Goal: Information Seeking & Learning: Check status

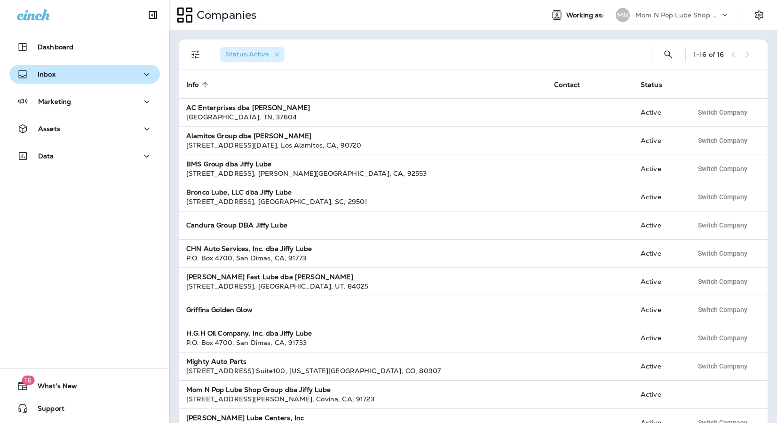
click at [64, 72] on div "Inbox" at bounding box center [84, 75] width 135 height 12
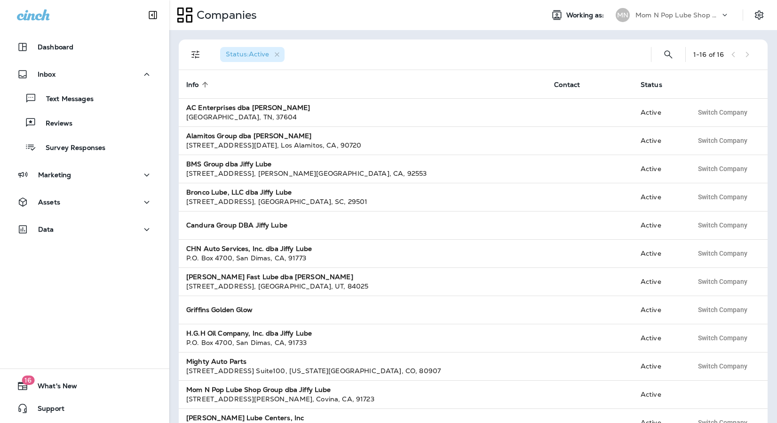
click at [684, 10] on div "Mom N Pop Lube Shop Group dba Jiffy Lube" at bounding box center [677, 15] width 85 height 14
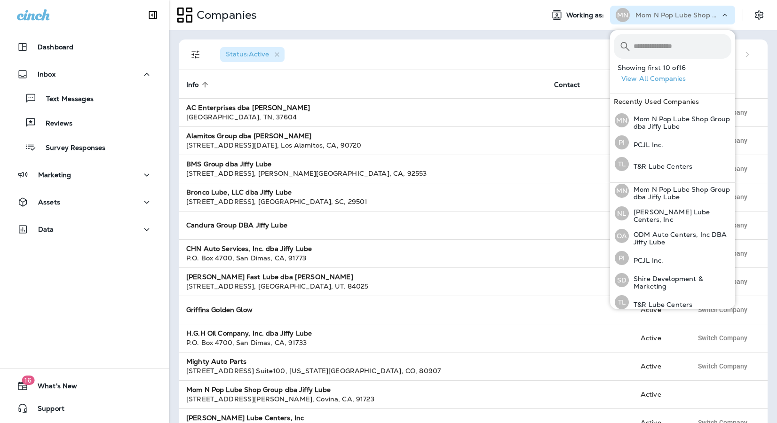
scroll to position [231, 0]
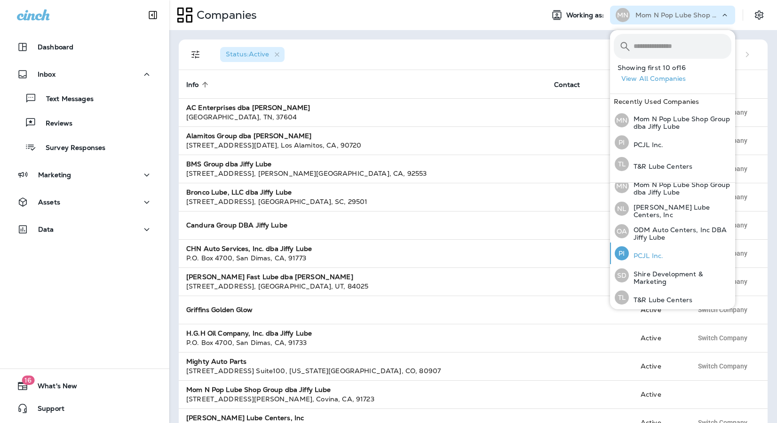
click at [659, 255] on p "PCJL Inc." at bounding box center [646, 256] width 34 height 8
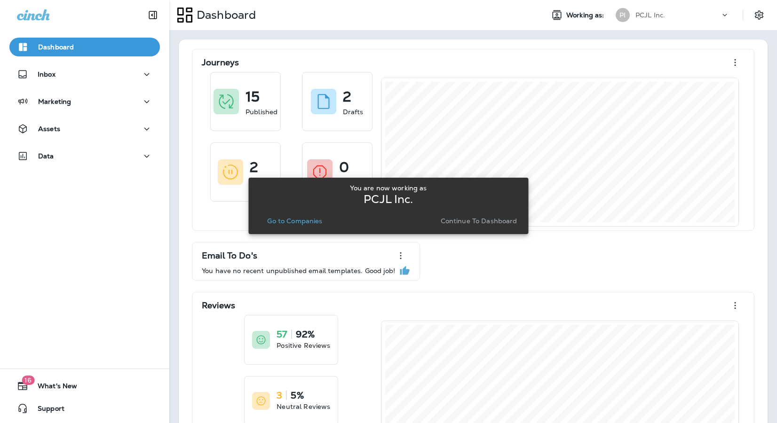
click at [487, 228] on div "You are now working as PCJL Inc. Go to Companies Continue to Dashboard" at bounding box center [388, 206] width 265 height 51
click at [489, 222] on p "Continue to Dashboard" at bounding box center [479, 221] width 77 height 8
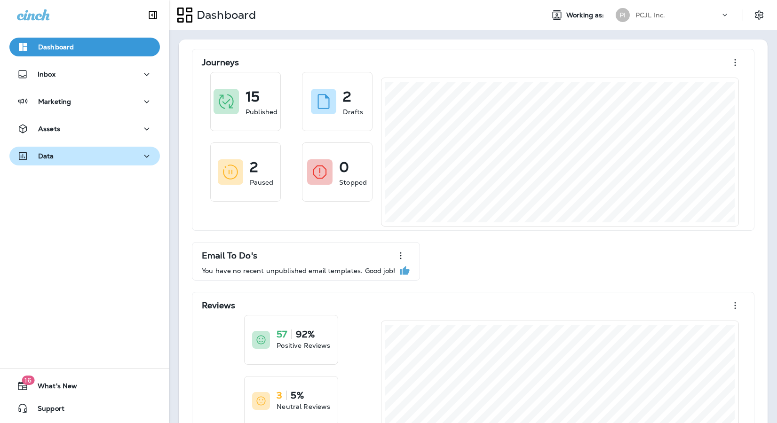
click at [40, 156] on p "Data" at bounding box center [46, 156] width 16 height 8
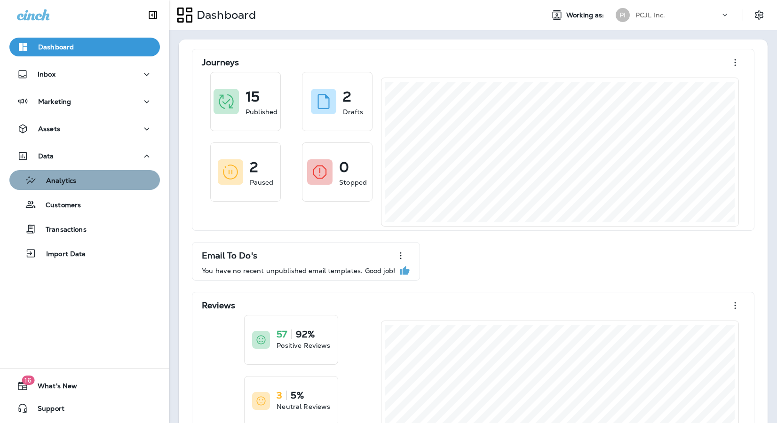
click at [61, 183] on p "Analytics" at bounding box center [57, 181] width 40 height 9
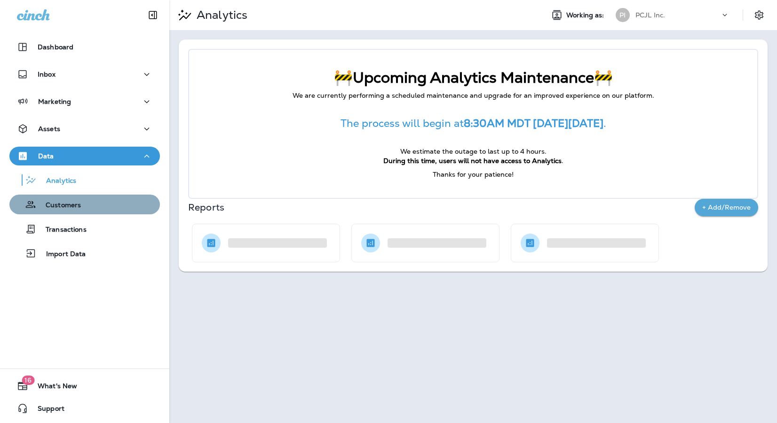
click at [84, 209] on div "Customers" at bounding box center [84, 205] width 143 height 14
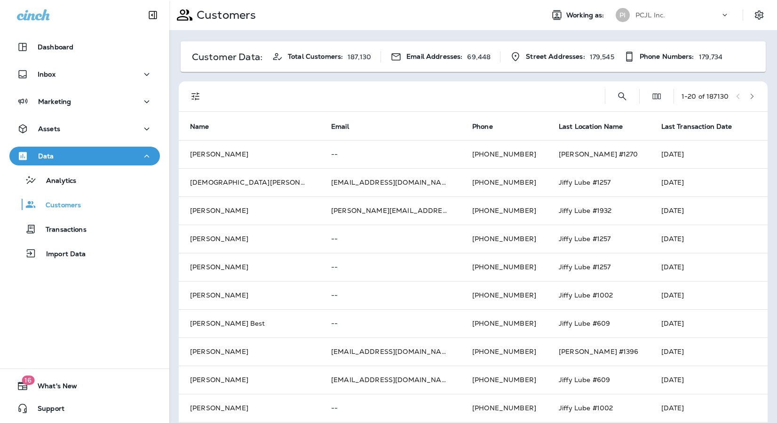
click at [673, 12] on div "PCJL Inc." at bounding box center [677, 15] width 85 height 14
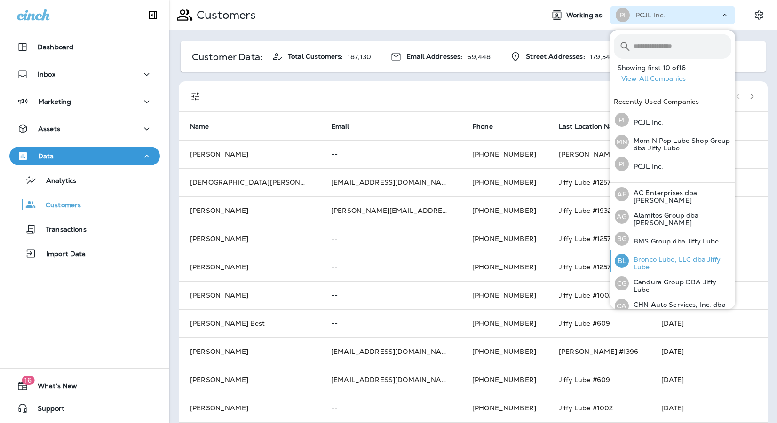
drag, startPoint x: 662, startPoint y: 232, endPoint x: 663, endPoint y: 255, distance: 23.5
click at [663, 255] on div "AE AC Enterprises dba Jiffy Lube AG Alamitos Group dba Jiffy Lube BG BMS Group …" at bounding box center [672, 361] width 125 height 356
click at [663, 259] on p "Bronco Lube, LLC dba Jiffy Lube" at bounding box center [680, 263] width 103 height 15
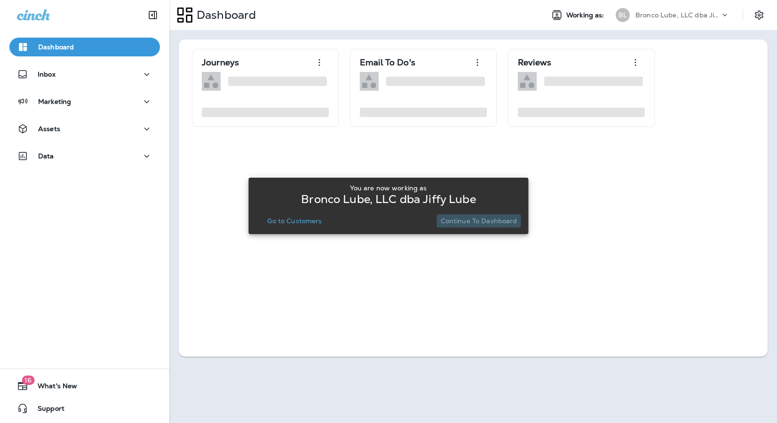
click at [481, 218] on p "Continue to Dashboard" at bounding box center [479, 221] width 77 height 8
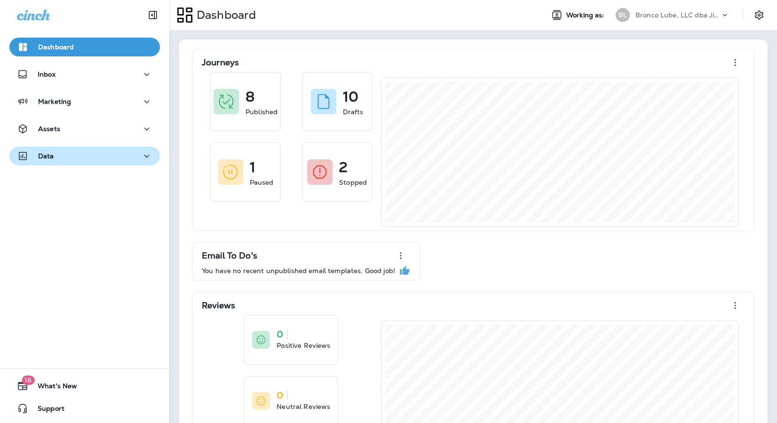
click at [90, 161] on div "Data" at bounding box center [84, 157] width 135 height 12
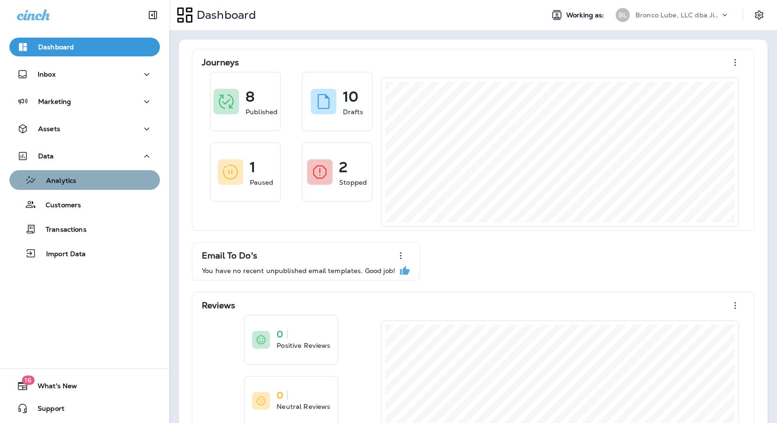
click at [81, 184] on div "Analytics" at bounding box center [84, 180] width 143 height 14
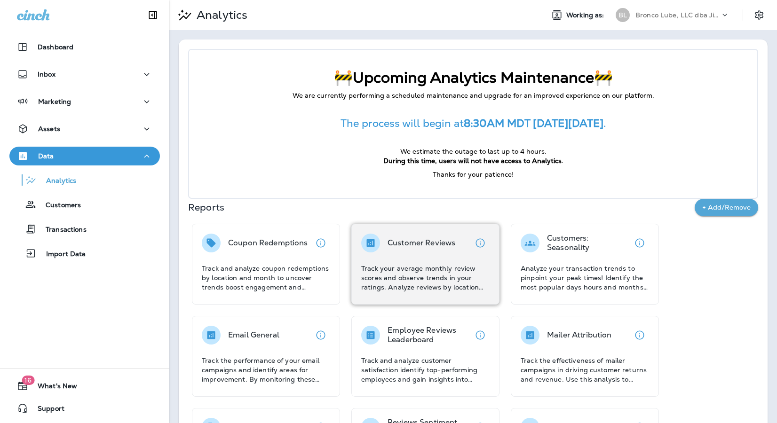
click at [452, 238] on p "Customer Reviews" at bounding box center [422, 242] width 68 height 9
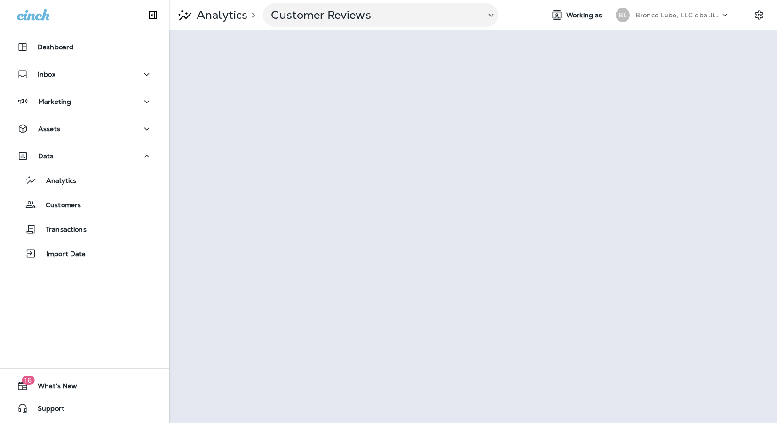
click at [725, 18] on icon at bounding box center [724, 14] width 9 height 9
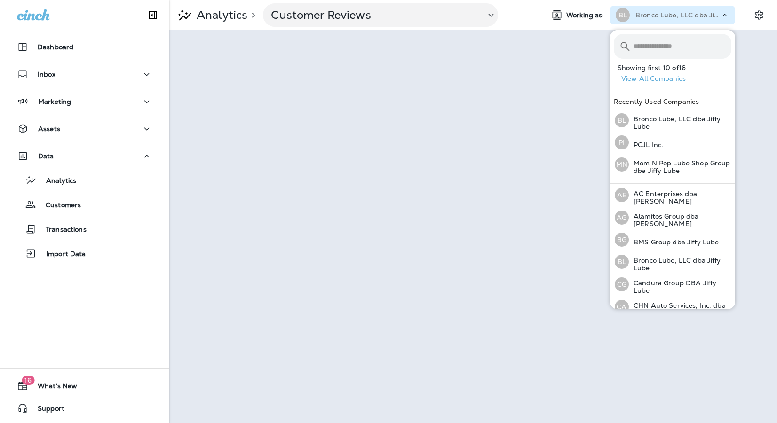
click at [774, 17] on div at bounding box center [764, 15] width 26 height 17
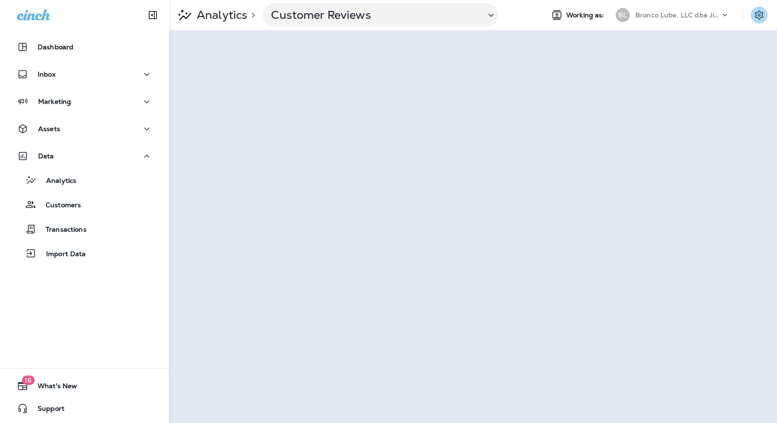
click at [763, 17] on icon "Settings" at bounding box center [758, 14] width 11 height 11
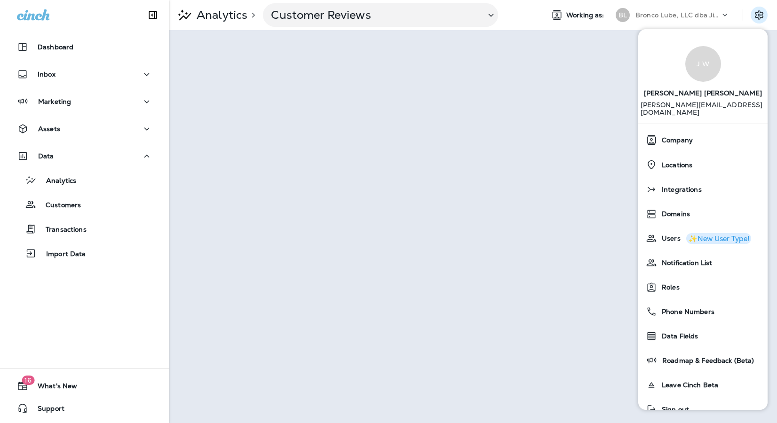
click at [711, 15] on p "Bronco Lube, LLC dba Jiffy Lube" at bounding box center [677, 15] width 85 height 8
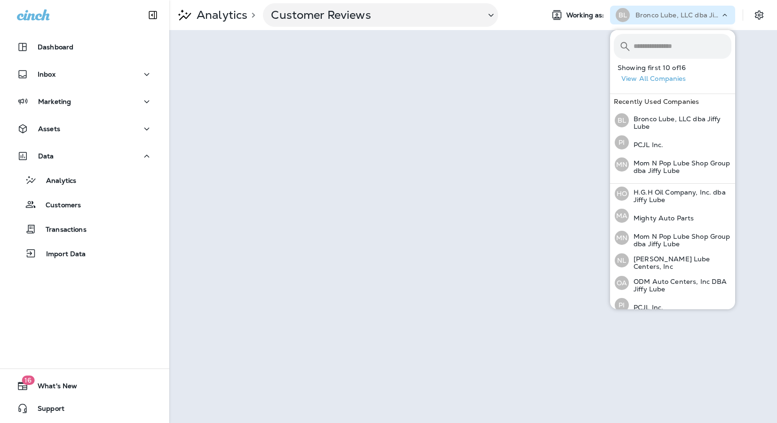
scroll to position [232, 0]
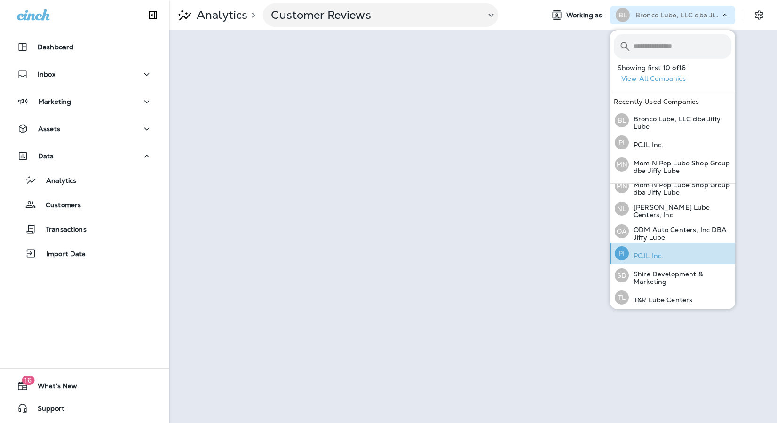
click at [645, 252] on p "PCJL Inc." at bounding box center [646, 256] width 34 height 8
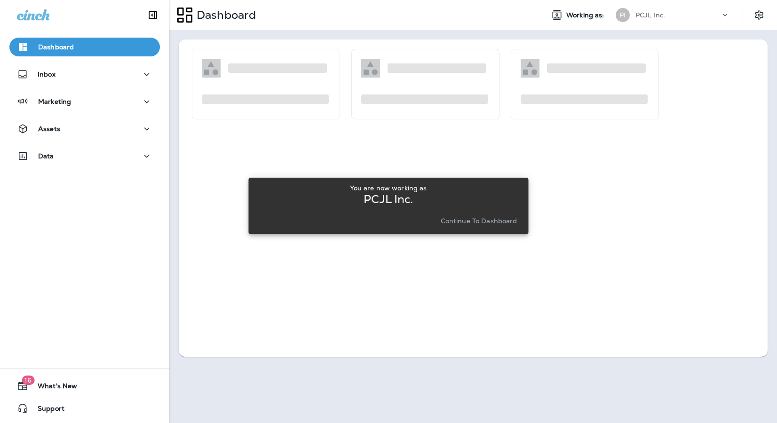
click at [456, 223] on p "Continue to Dashboard" at bounding box center [479, 221] width 77 height 8
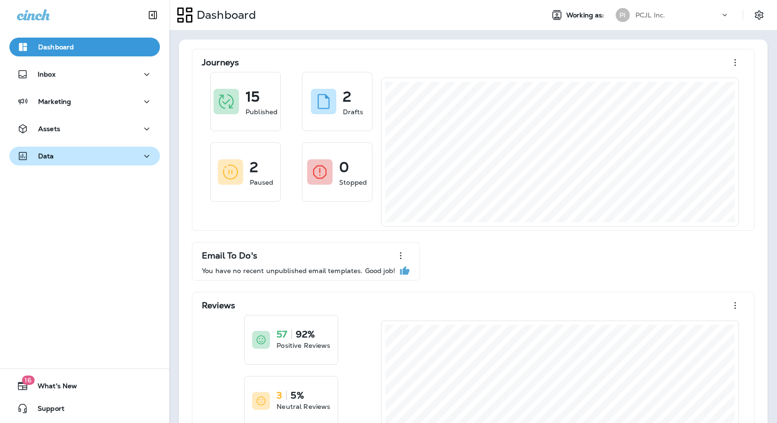
click at [78, 162] on button "Data" at bounding box center [84, 156] width 151 height 19
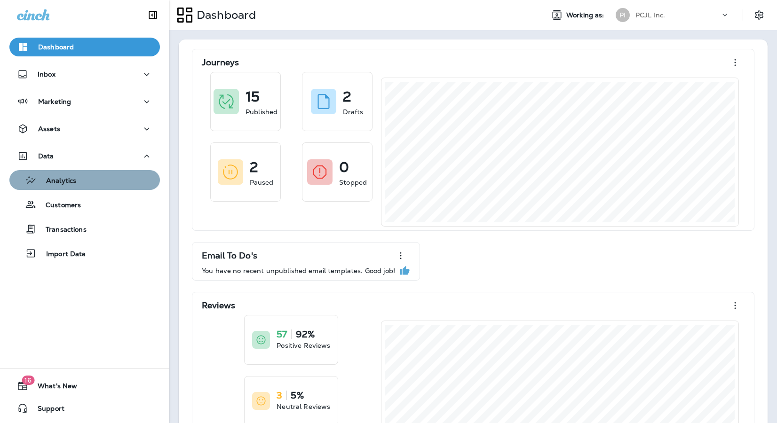
click at [79, 183] on div "Analytics" at bounding box center [84, 180] width 143 height 14
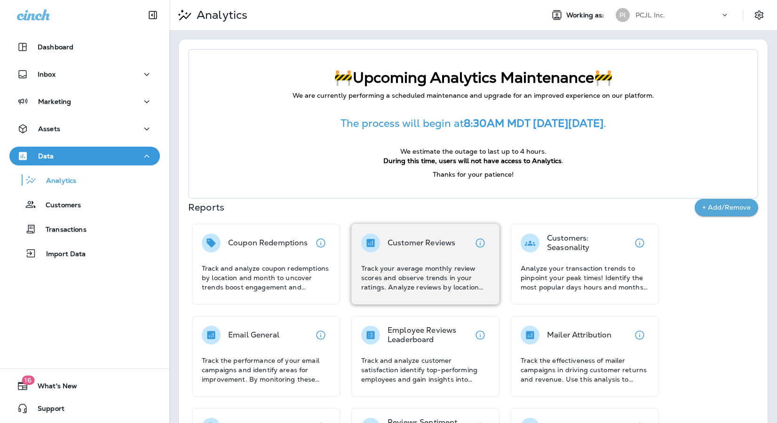
click at [410, 248] on div "Customer Reviews" at bounding box center [422, 243] width 68 height 19
